Goal: Find specific page/section: Find specific page/section

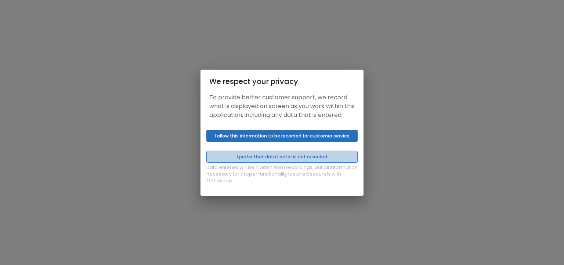
click at [264, 163] on button "I prefer that data I enter is not recorded" at bounding box center [281, 157] width 151 height 12
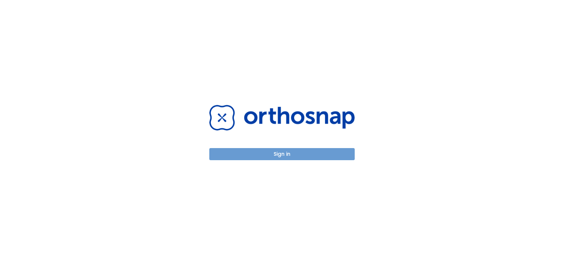
click at [281, 155] on button "Sign in" at bounding box center [281, 154] width 145 height 12
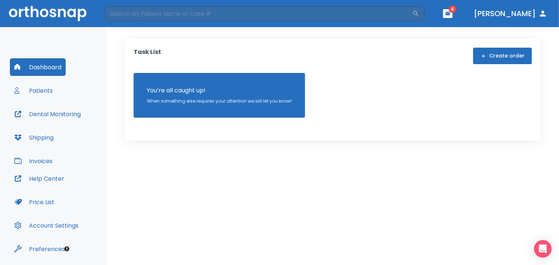
click at [453, 13] on button "button" at bounding box center [448, 13] width 10 height 9
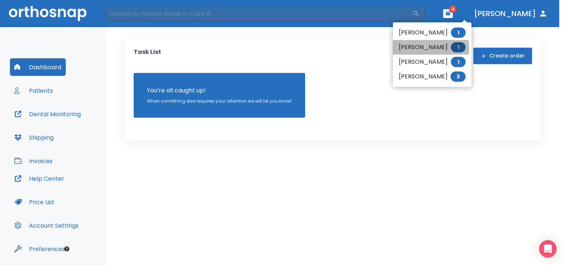
click at [425, 48] on li "[PERSON_NAME] 1" at bounding box center [432, 47] width 79 height 15
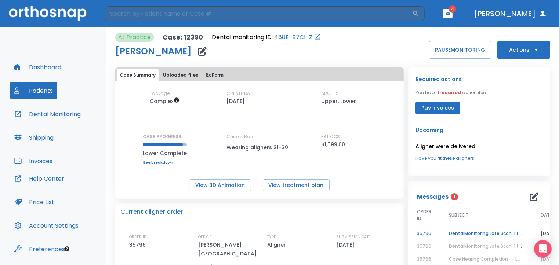
click at [476, 234] on td "DentalMonitoring Late Scan: 1 to 2 Weeks Notification" at bounding box center [486, 234] width 92 height 13
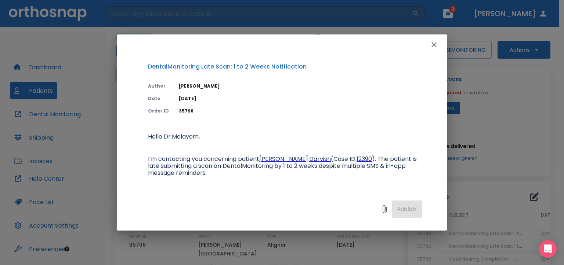
click at [447, 48] on div at bounding box center [282, 45] width 330 height 21
click at [433, 45] on icon "button" at bounding box center [433, 44] width 5 height 5
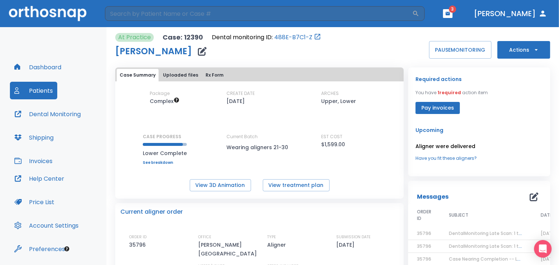
click at [40, 89] on button "Patients" at bounding box center [33, 91] width 47 height 18
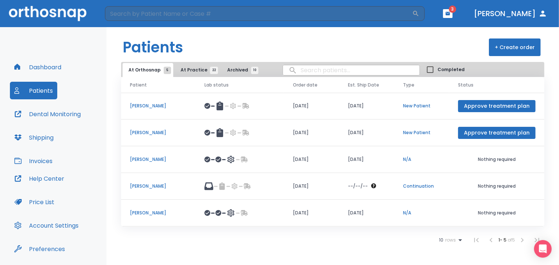
click at [311, 72] on input "search" at bounding box center [351, 70] width 137 height 14
type input "samira"
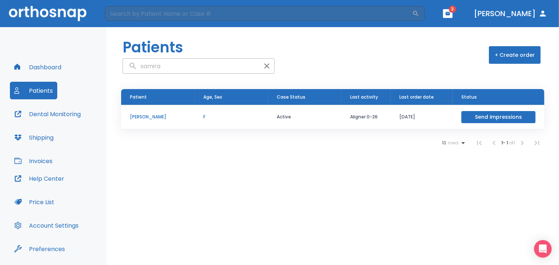
click at [148, 117] on p "[PERSON_NAME]" at bounding box center [158, 117] width 56 height 7
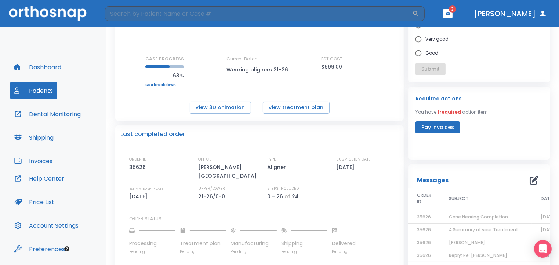
scroll to position [79, 0]
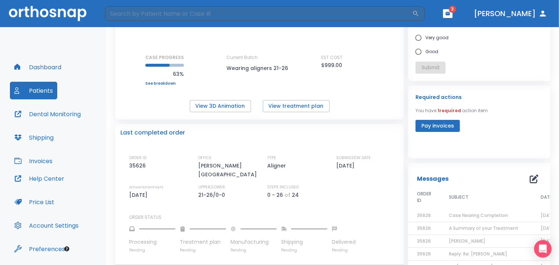
click at [36, 90] on button "Patients" at bounding box center [33, 91] width 47 height 18
